Goal: Transaction & Acquisition: Purchase product/service

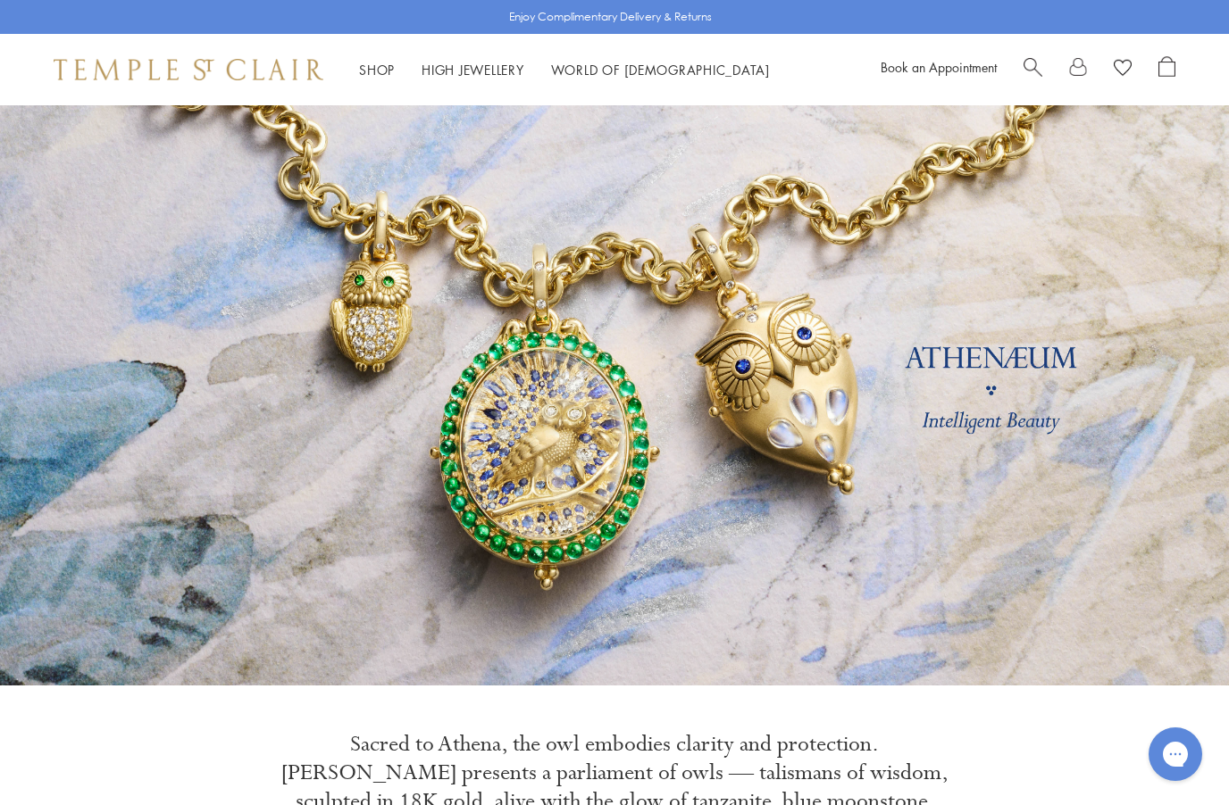
click at [371, 55] on div "Shop Shop Categories Amulets Pendants & Charms Lockets Chains & Leather Cords E…" at bounding box center [614, 69] width 1229 height 71
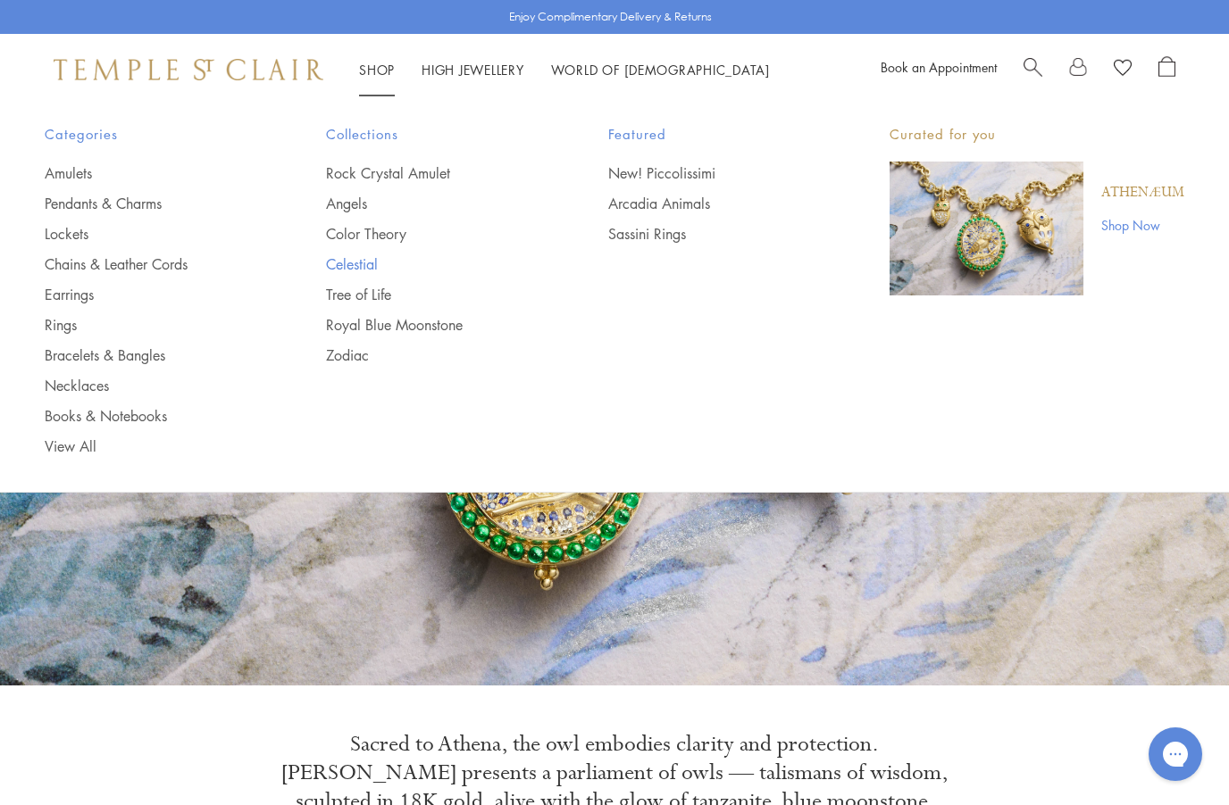
click at [340, 261] on link "Celestial" at bounding box center [431, 264] width 210 height 20
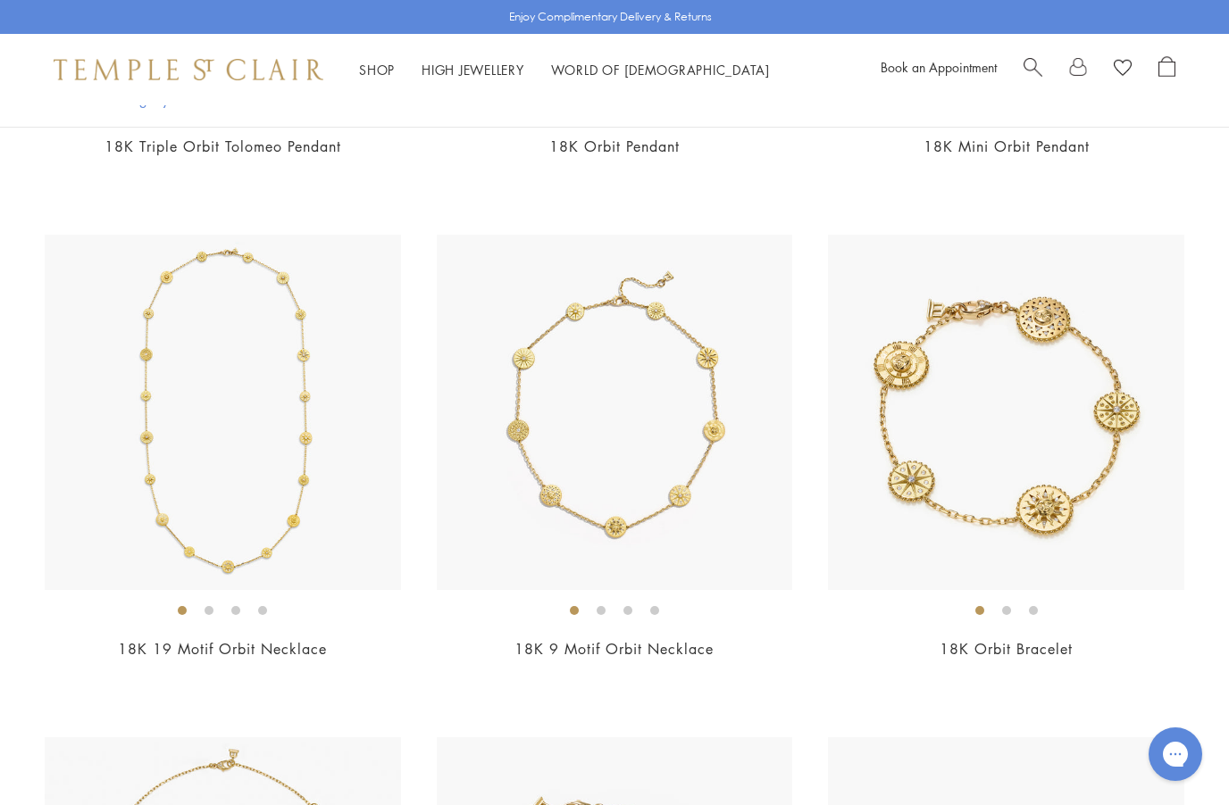
scroll to position [2827, 0]
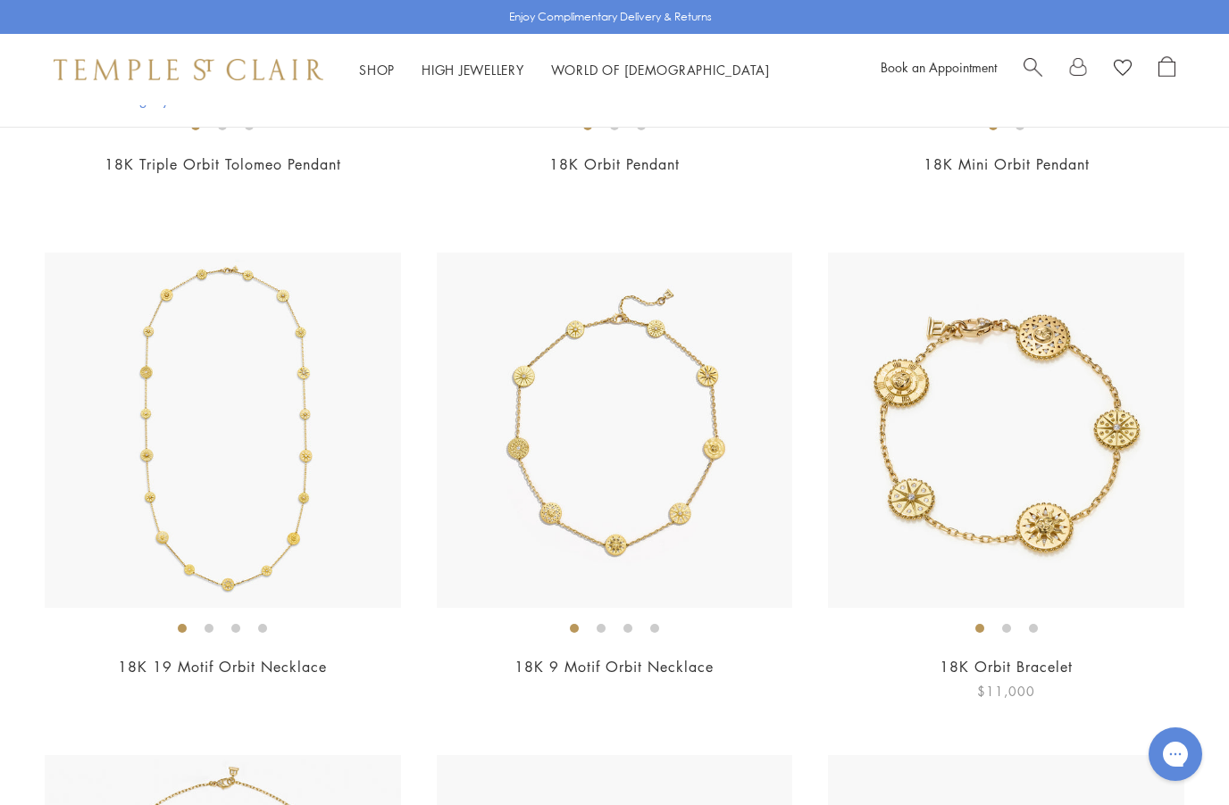
click at [1074, 309] on img at bounding box center [1006, 431] width 356 height 356
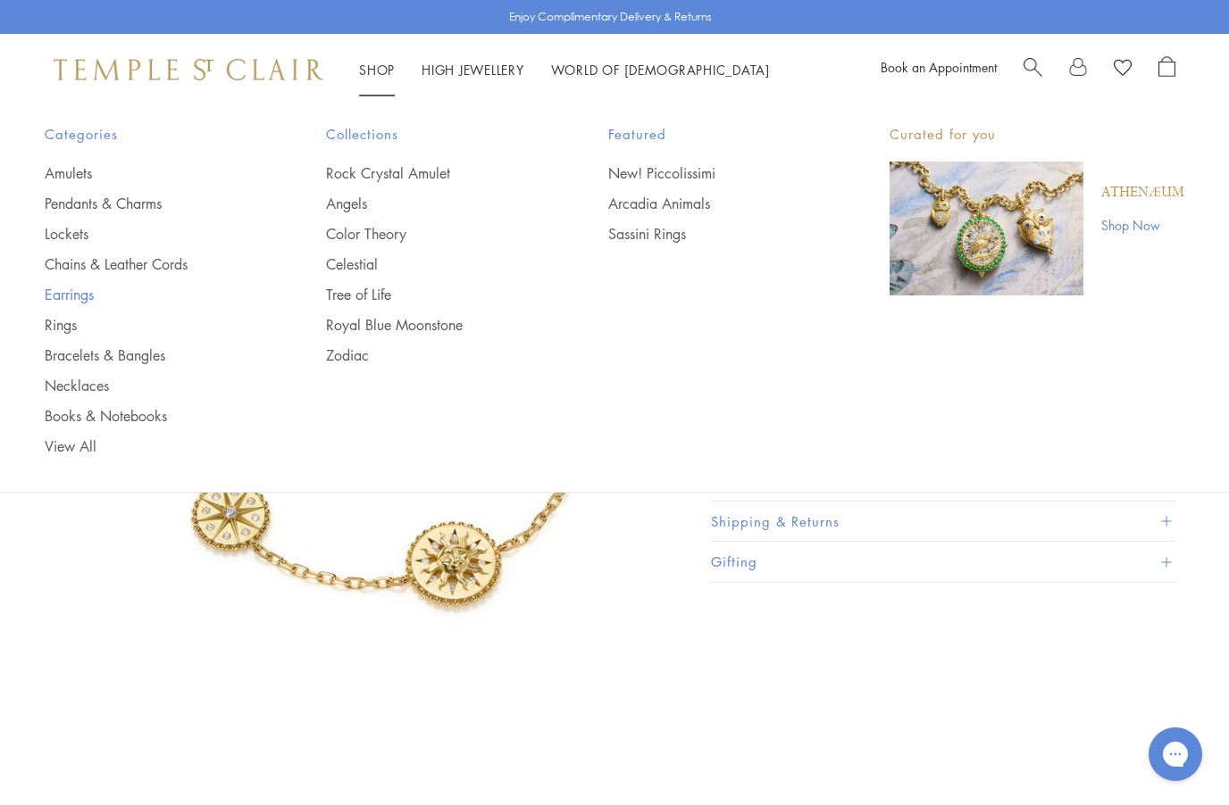
click at [66, 293] on link "Earrings" at bounding box center [150, 295] width 210 height 20
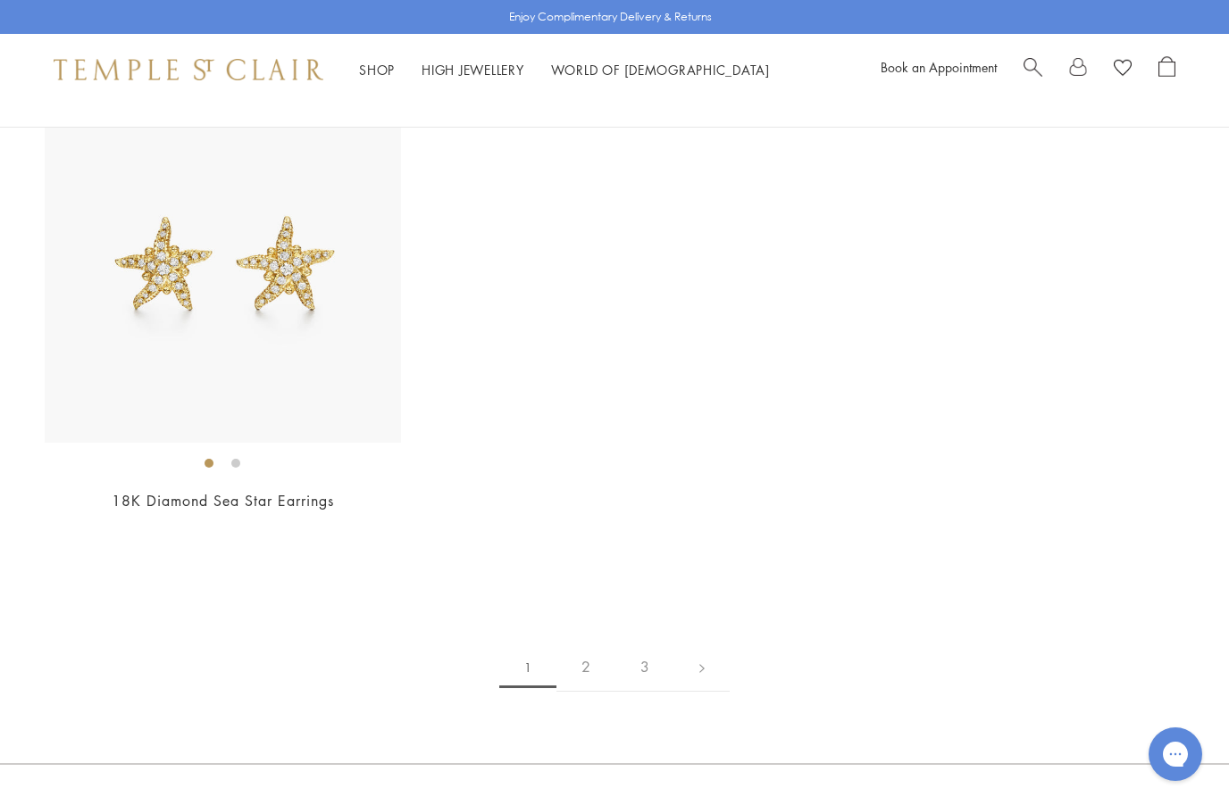
scroll to position [8788, 0]
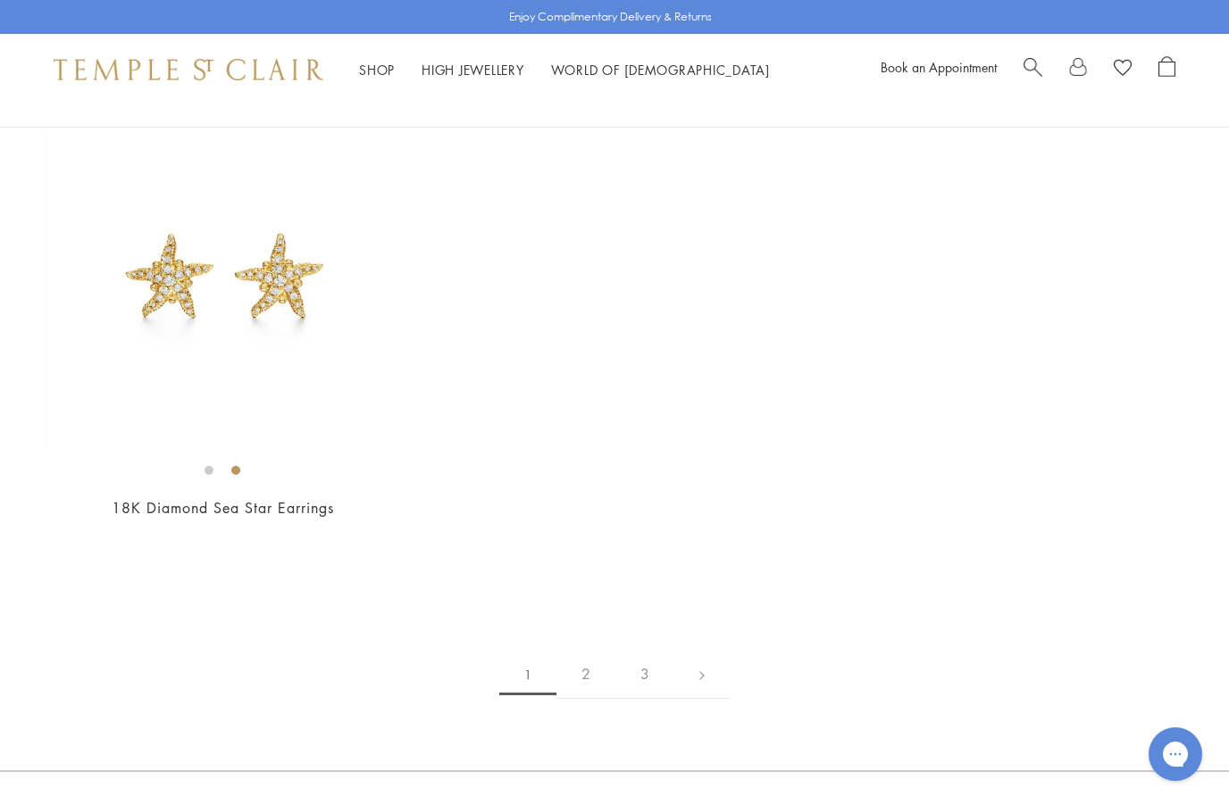
click at [580, 671] on link "2" at bounding box center [585, 674] width 59 height 49
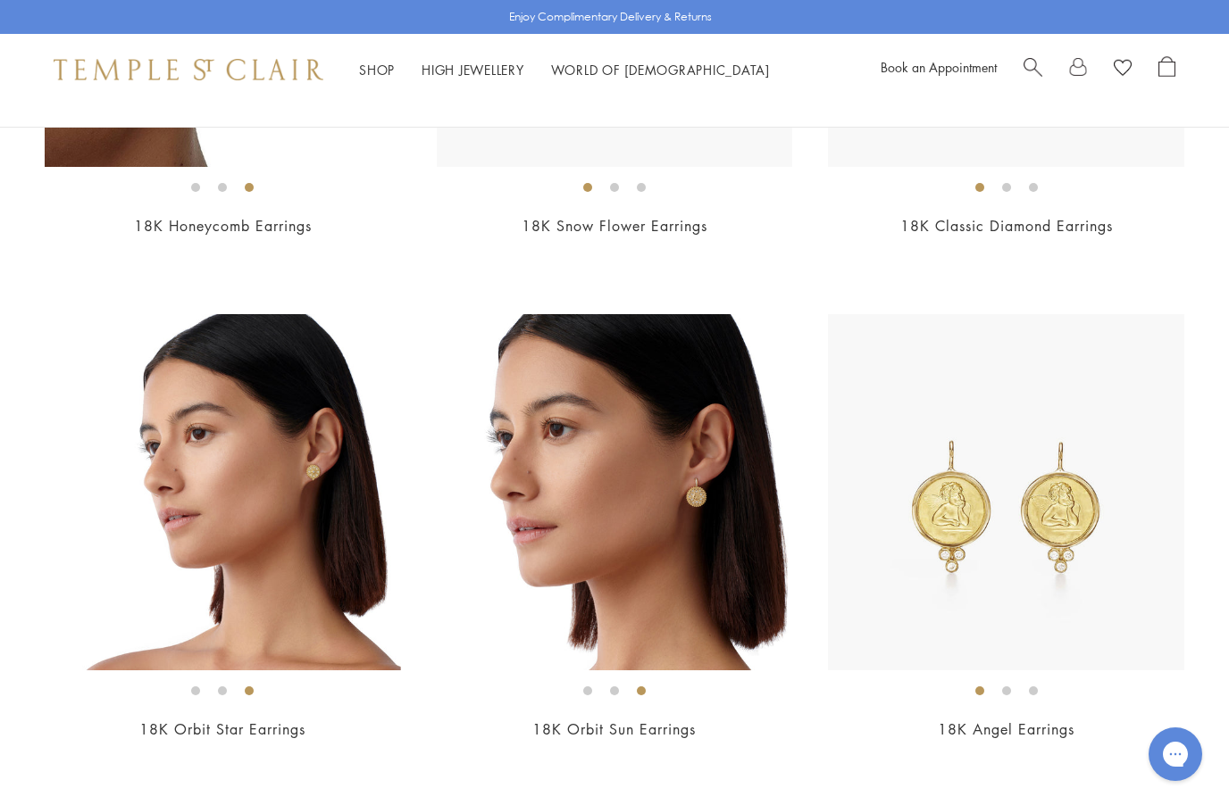
scroll to position [554, 0]
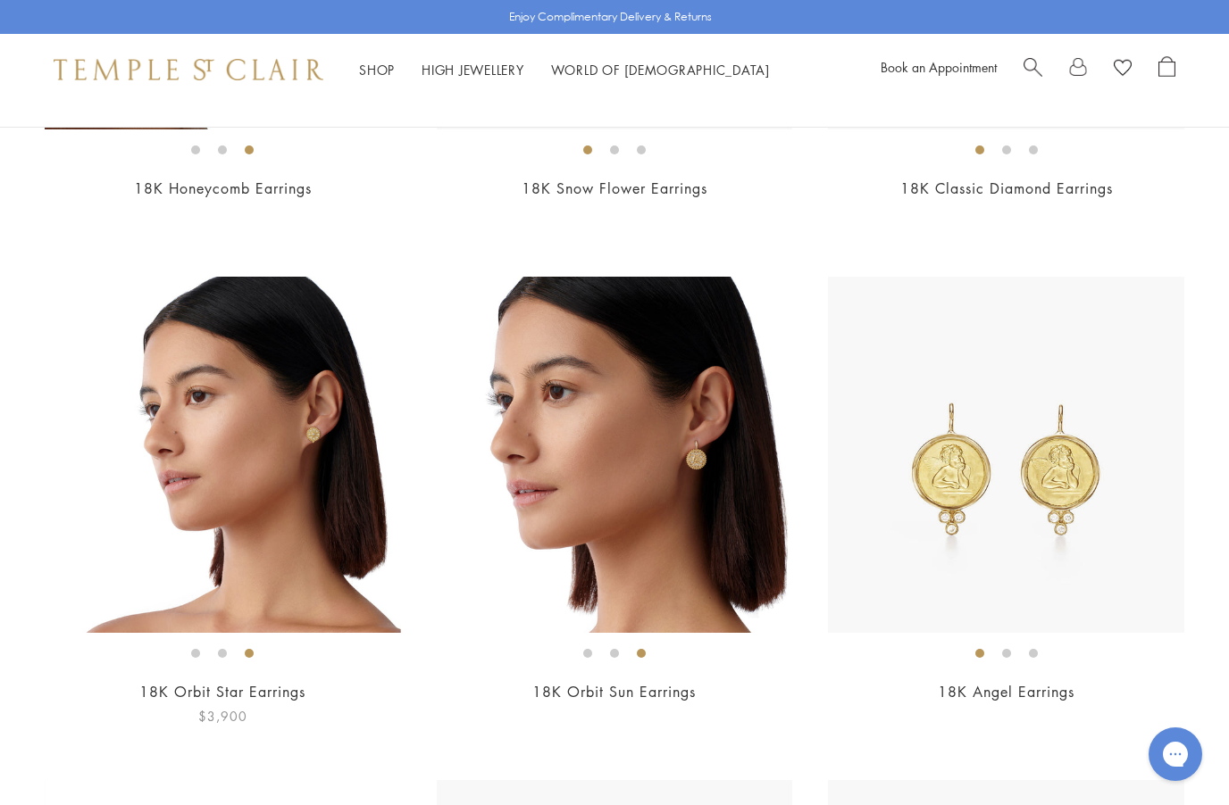
click at [312, 493] on img at bounding box center [223, 455] width 356 height 356
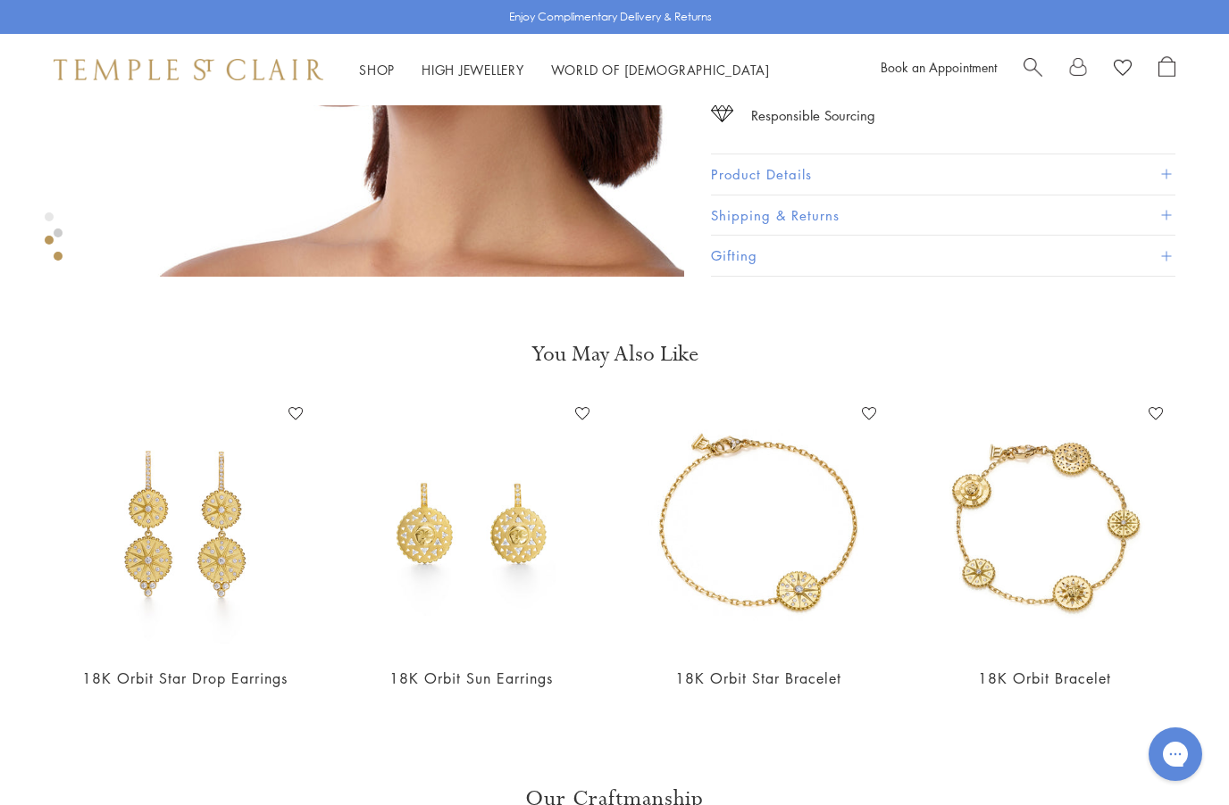
scroll to position [1046, 0]
click at [537, 539] on img at bounding box center [471, 524] width 251 height 251
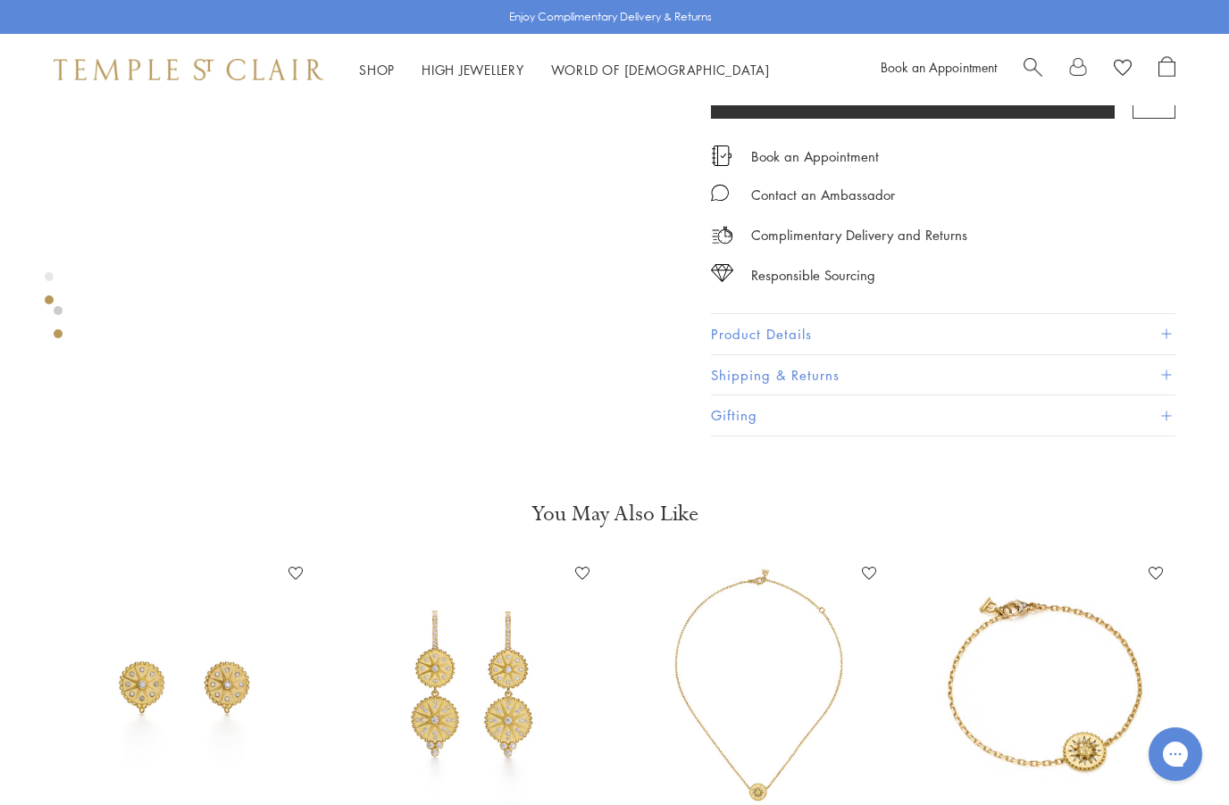
scroll to position [779, 0]
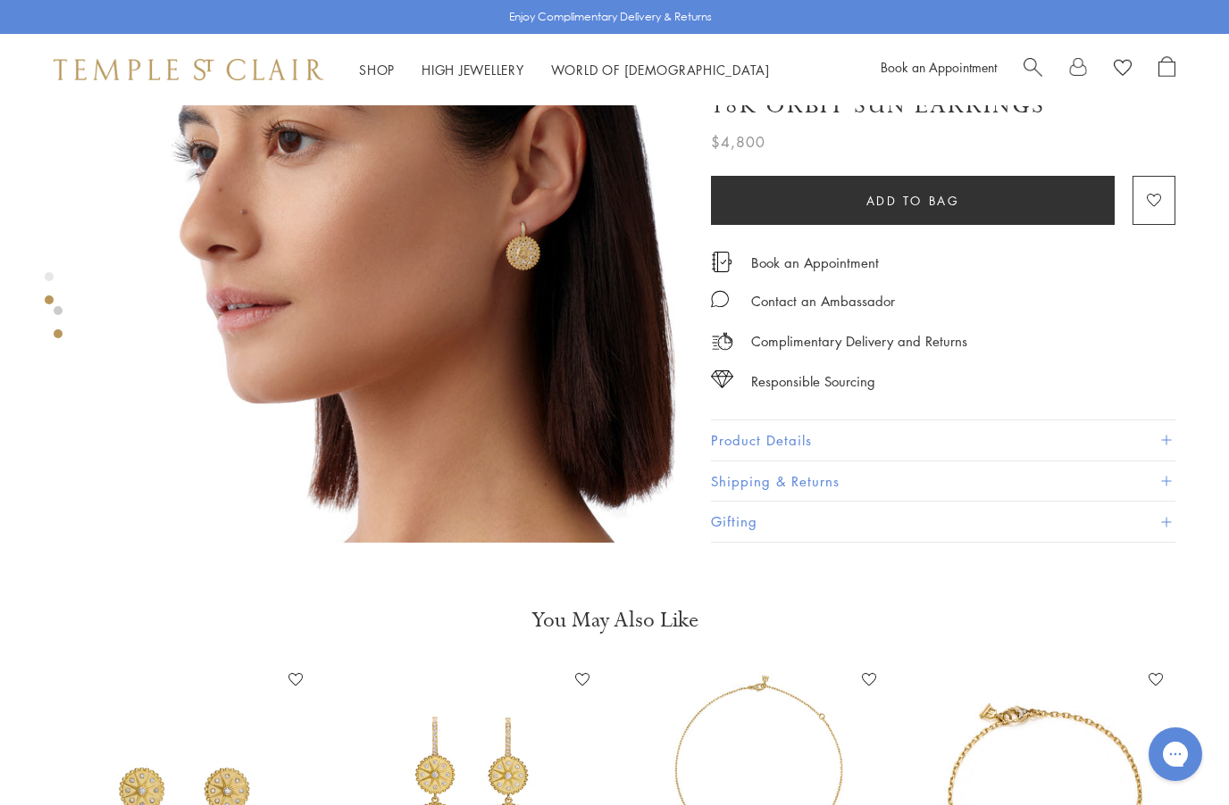
click at [746, 442] on button "Product Details" at bounding box center [943, 441] width 464 height 40
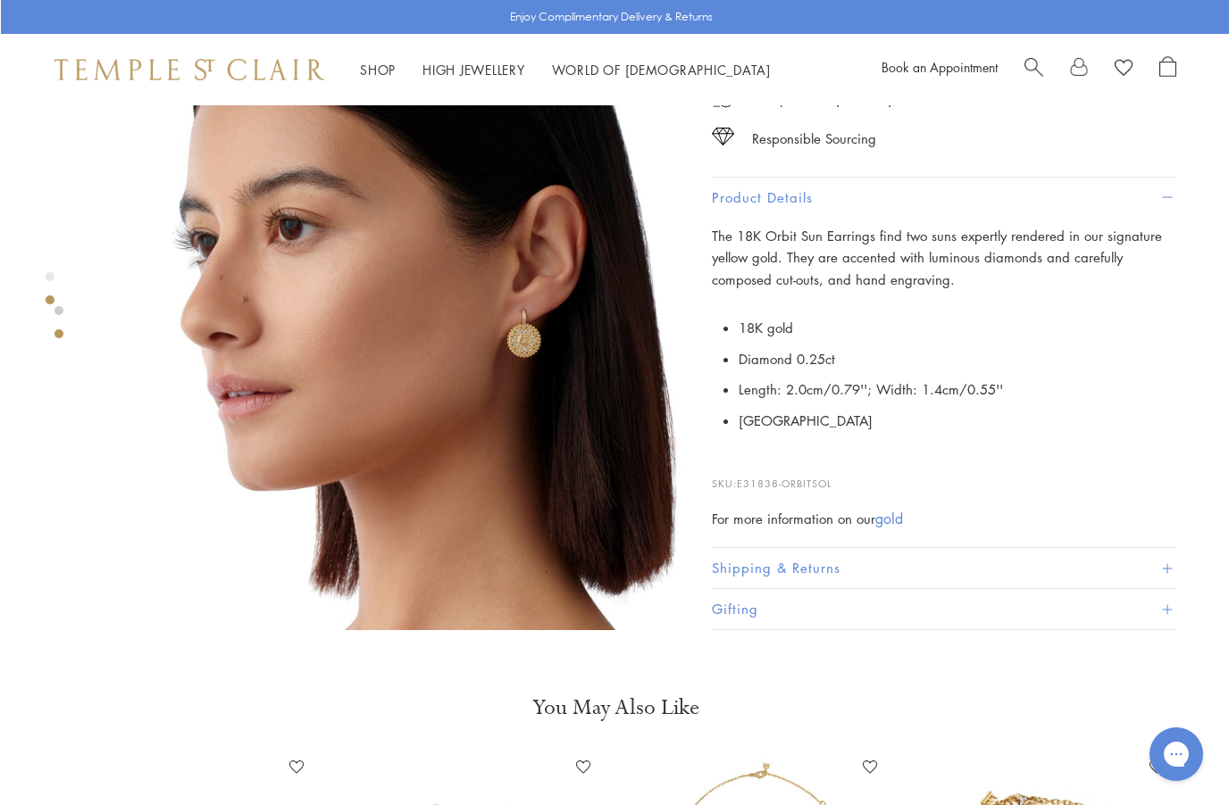
scroll to position [687, 0]
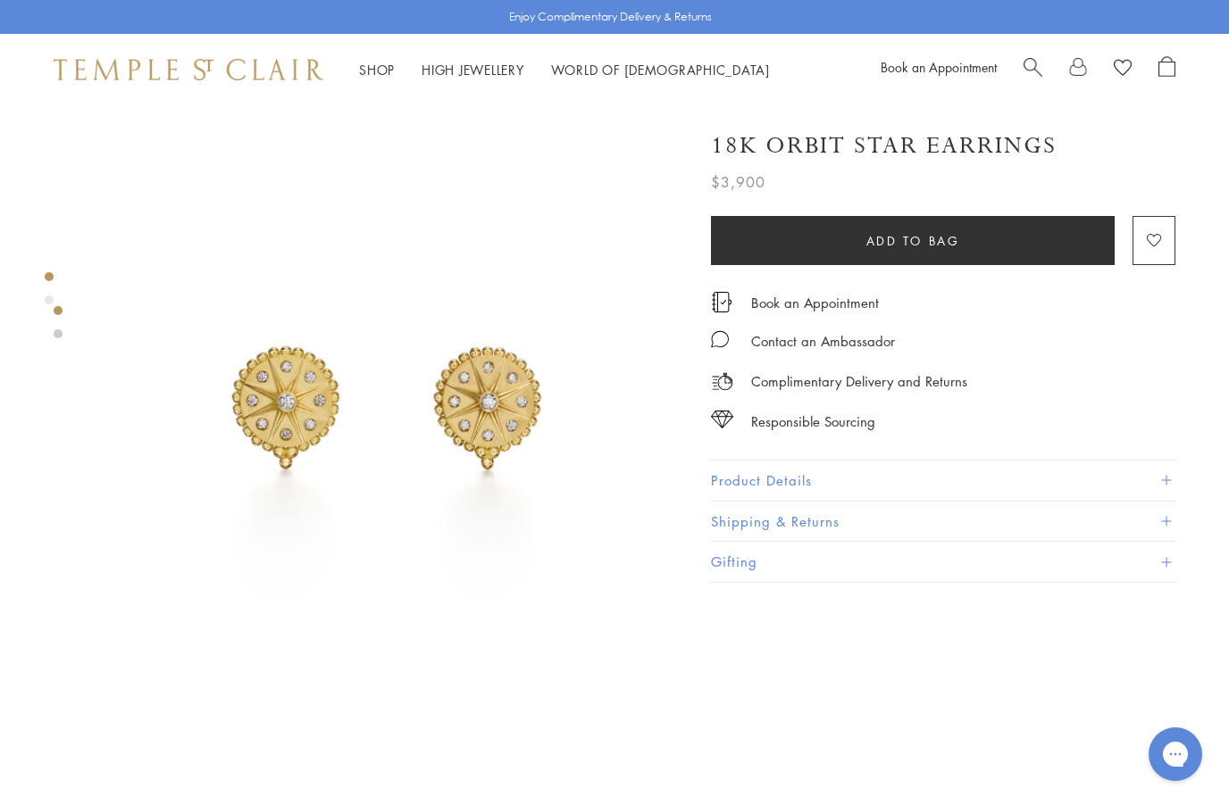
scroll to position [1123, 0]
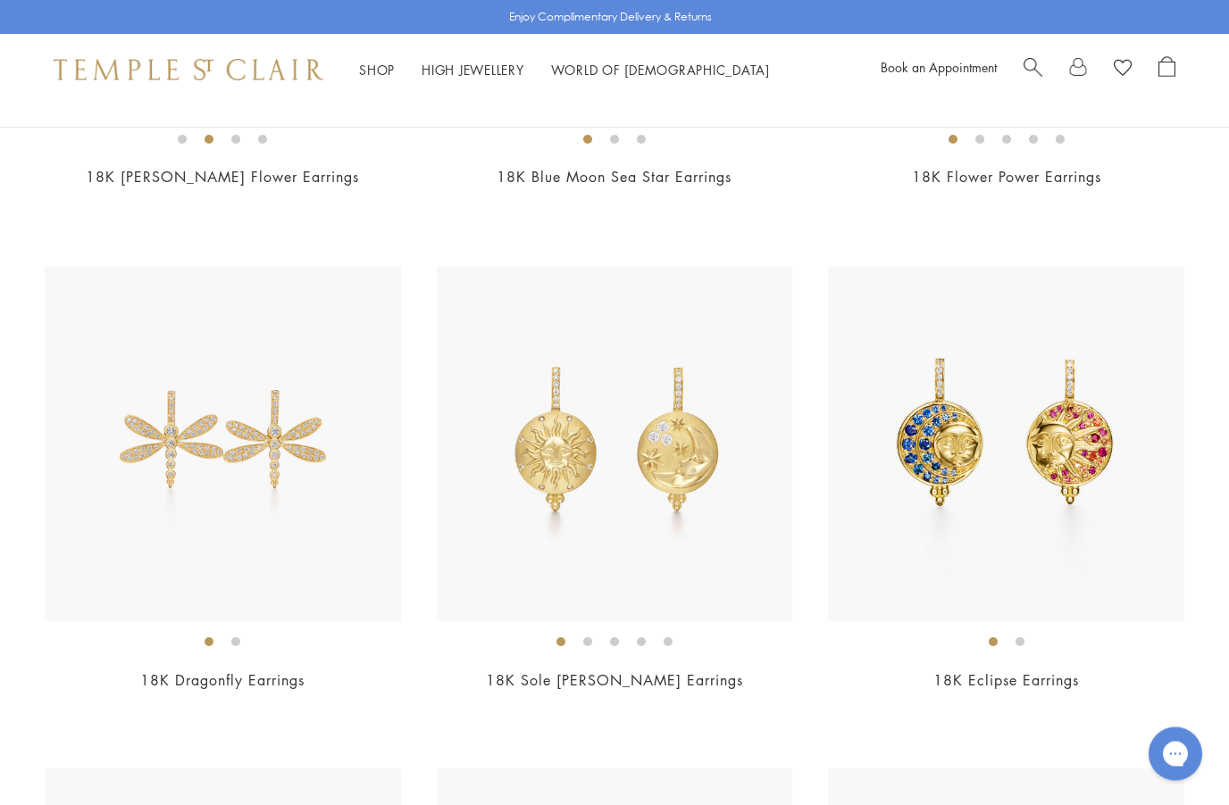
scroll to position [1572, 0]
click at [1137, 617] on img at bounding box center [1006, 443] width 356 height 356
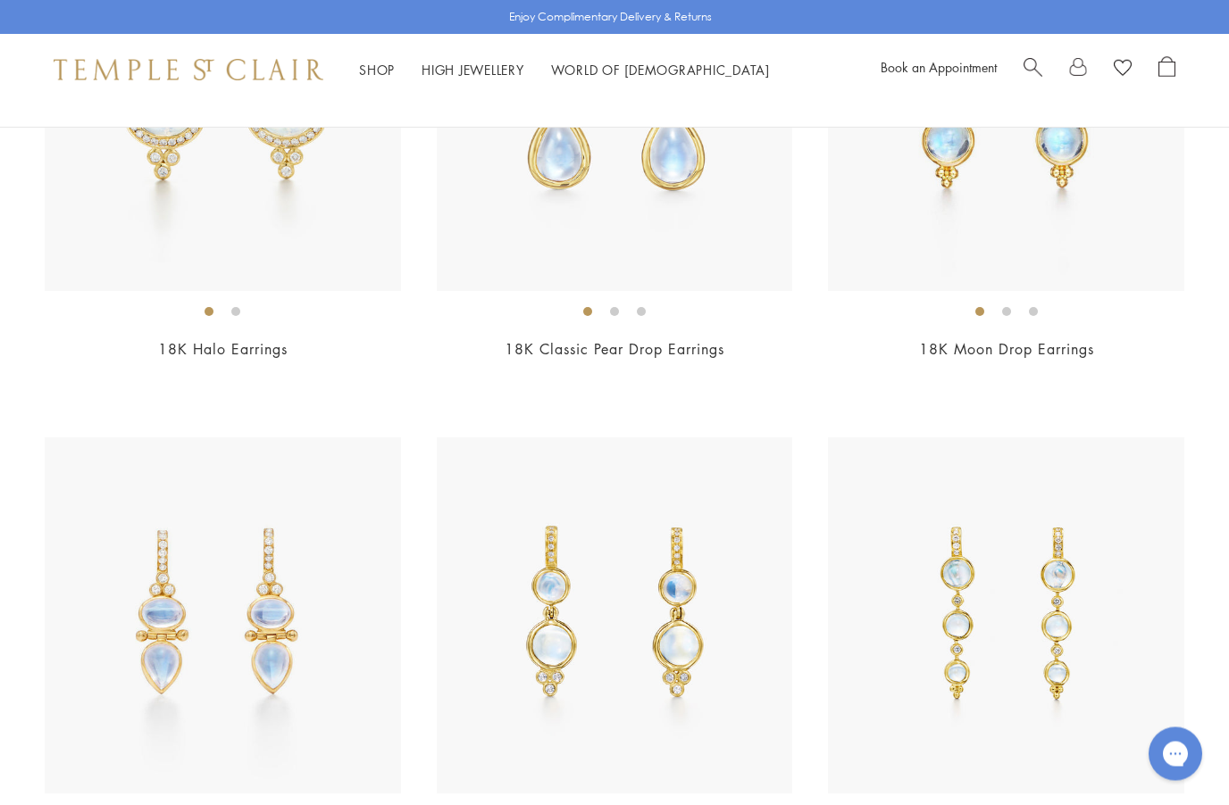
scroll to position [5466, 0]
